Goal: Task Accomplishment & Management: Use online tool/utility

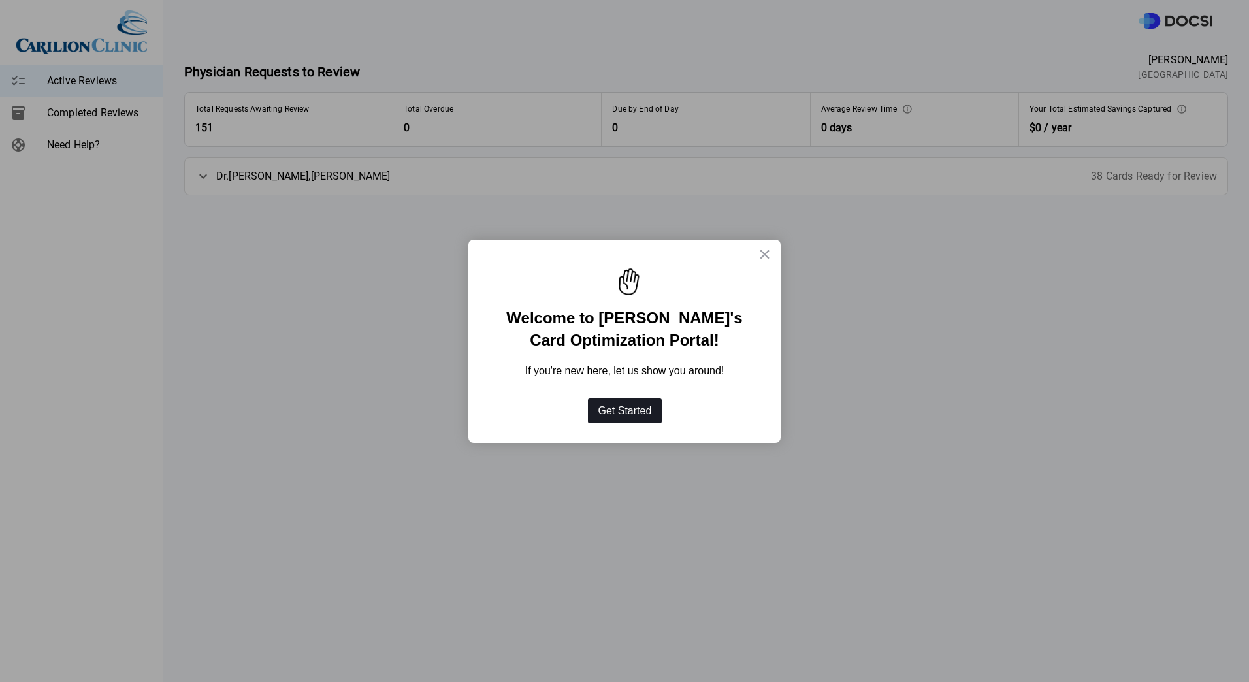
click at [615, 410] on button "Get Started" at bounding box center [625, 410] width 74 height 25
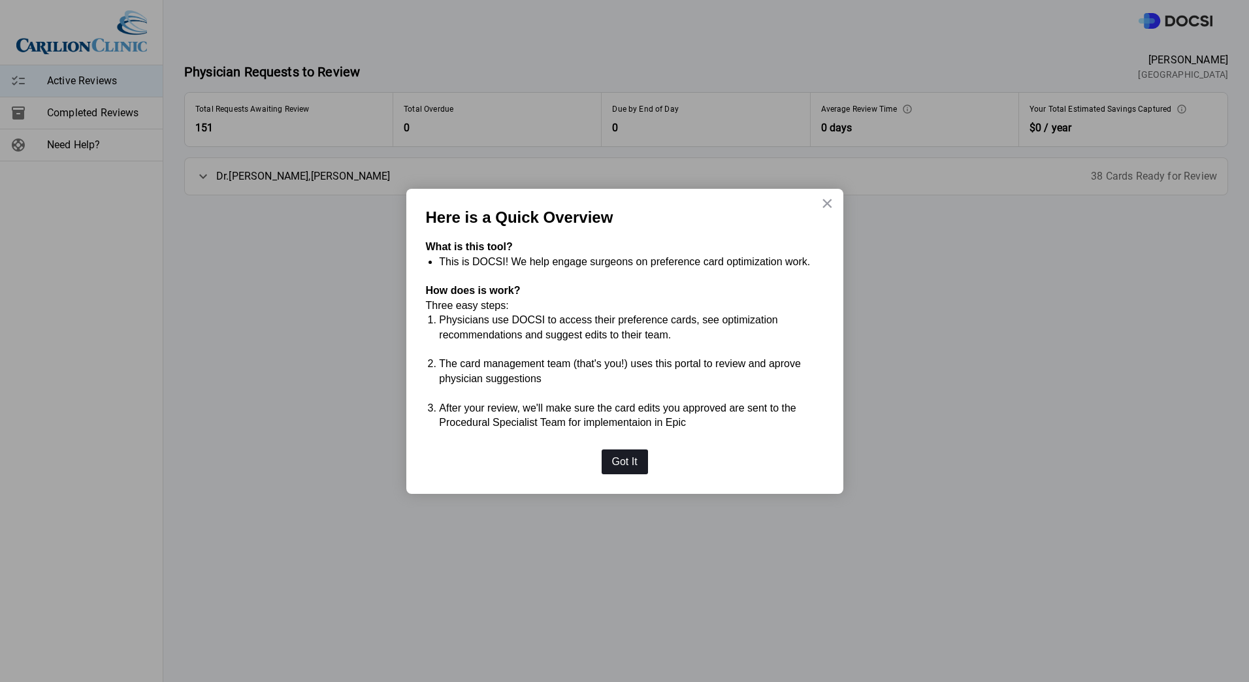
click at [627, 466] on button "Got It" at bounding box center [625, 461] width 46 height 25
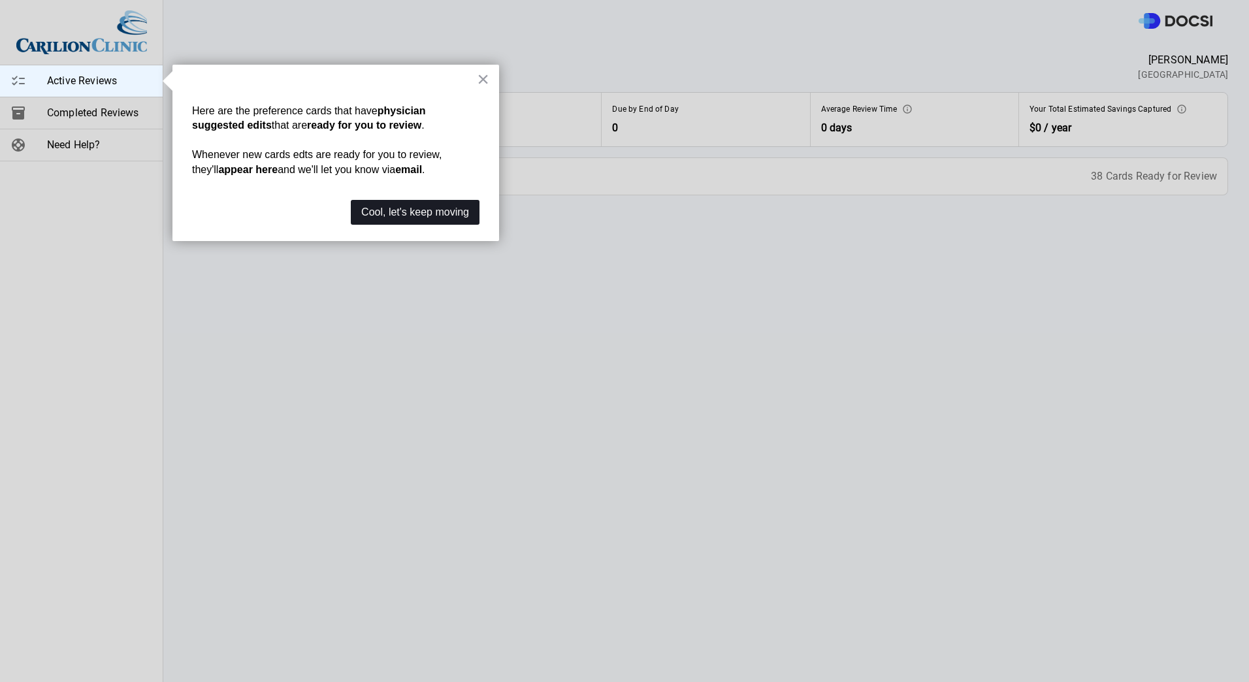
click at [404, 215] on button "Cool, let's keep moving" at bounding box center [415, 212] width 129 height 25
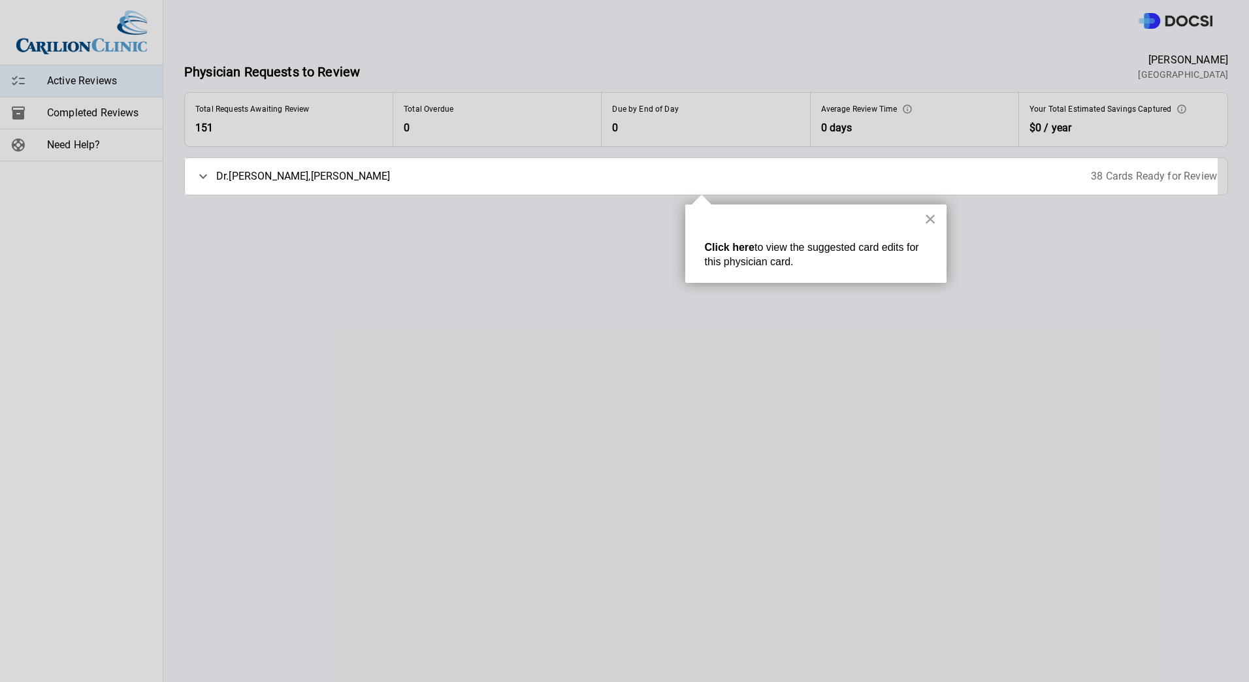
click at [717, 179] on div "[PERSON_NAME] 38 Cards Ready for Review" at bounding box center [706, 176] width 1042 height 37
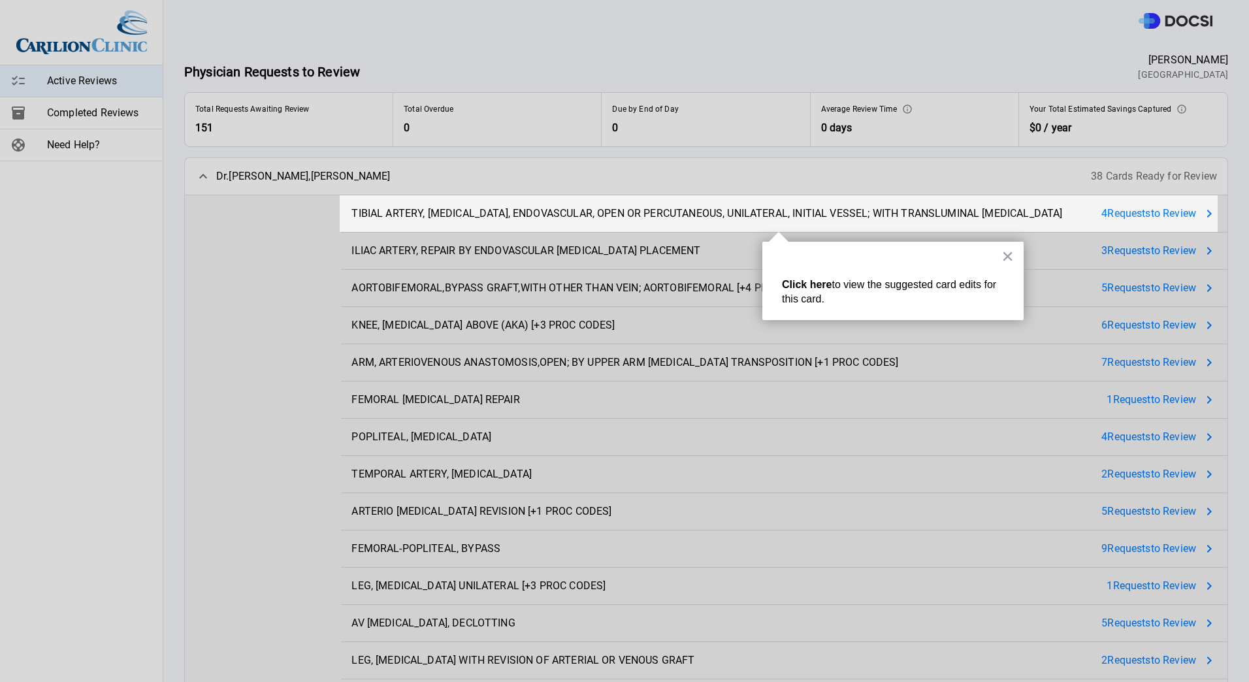
click at [773, 218] on span "TIBIAL ARTERY, [MEDICAL_DATA], ENDOVASCULAR, OPEN OR PERCUTANEOUS, UNILATERAL, …" at bounding box center [706, 214] width 711 height 16
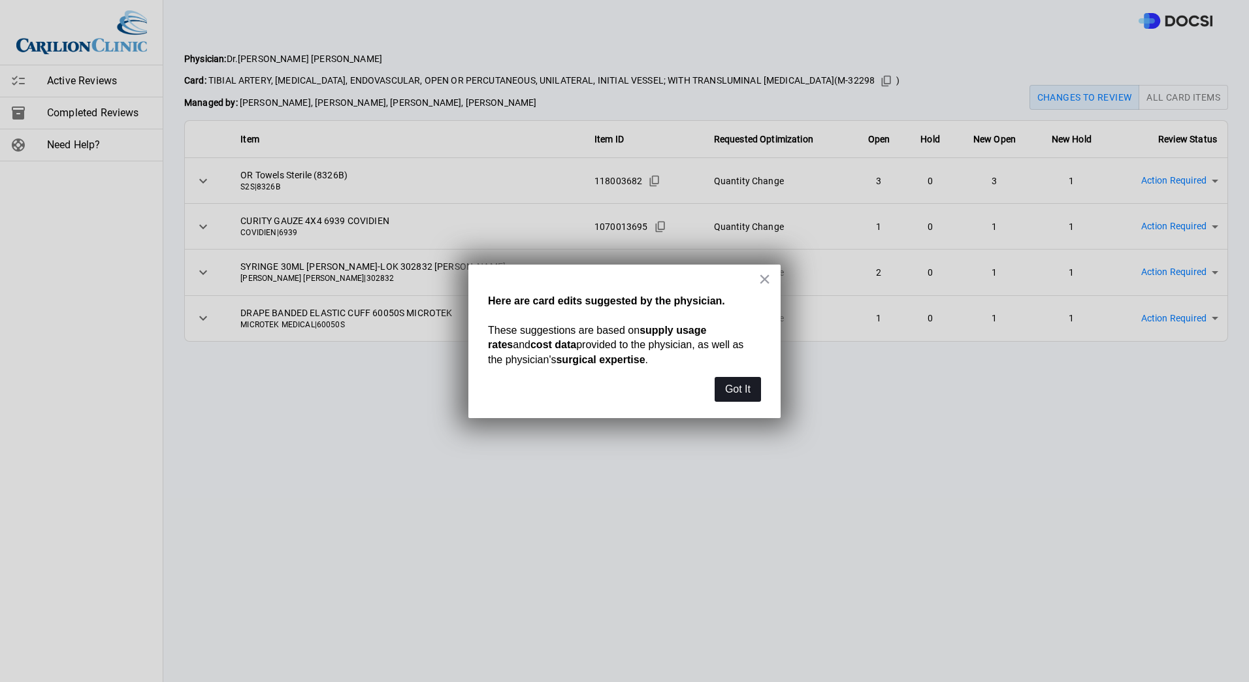
click at [739, 395] on button "Got It" at bounding box center [738, 389] width 46 height 25
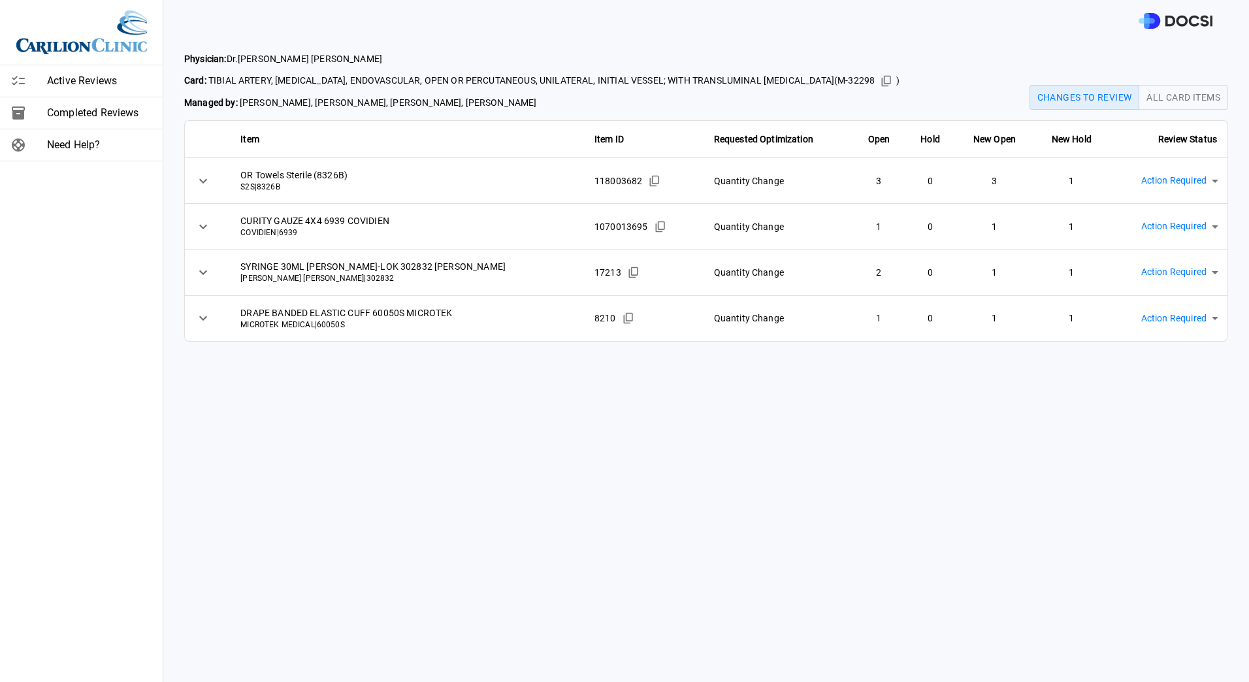
click at [1192, 25] on img at bounding box center [1176, 21] width 74 height 16
